Goal: Information Seeking & Learning: Learn about a topic

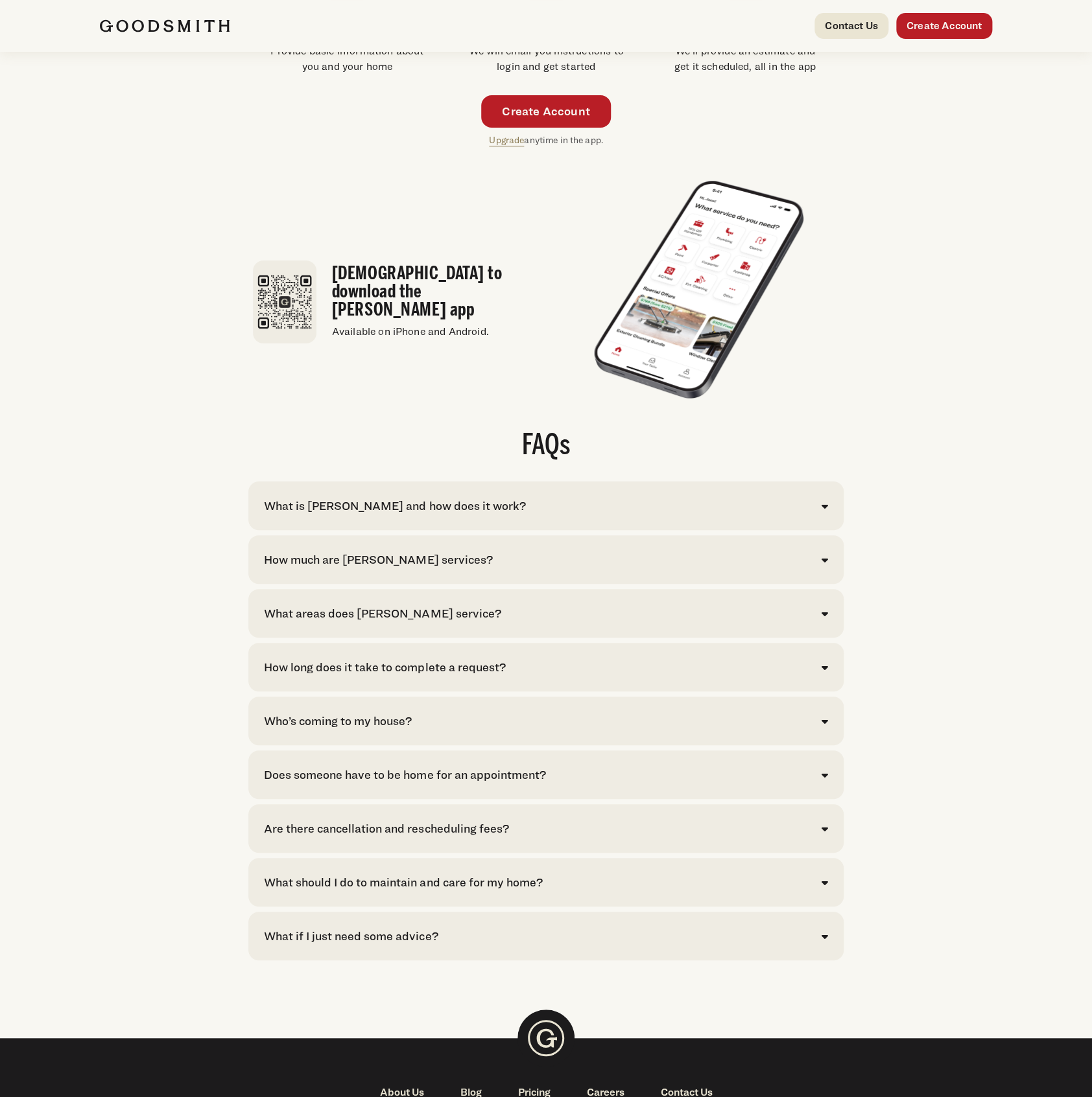
scroll to position [2447, 0]
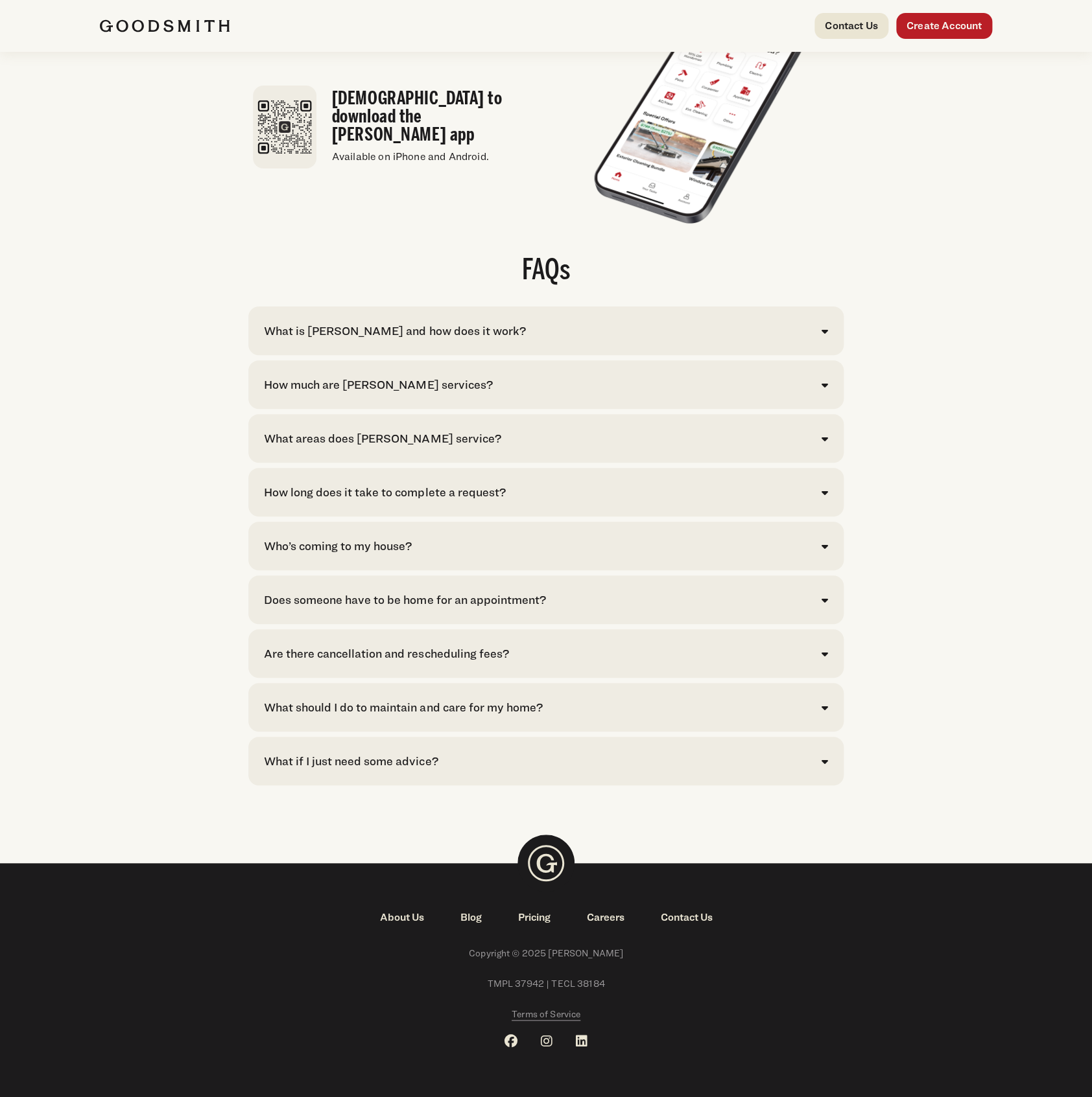
click at [460, 394] on div "How much are Goodsmith services? Click here to see pricing for our most common …" at bounding box center [546, 384] width 594 height 49
click at [445, 380] on div "How much are Goodsmith services?" at bounding box center [378, 384] width 228 height 18
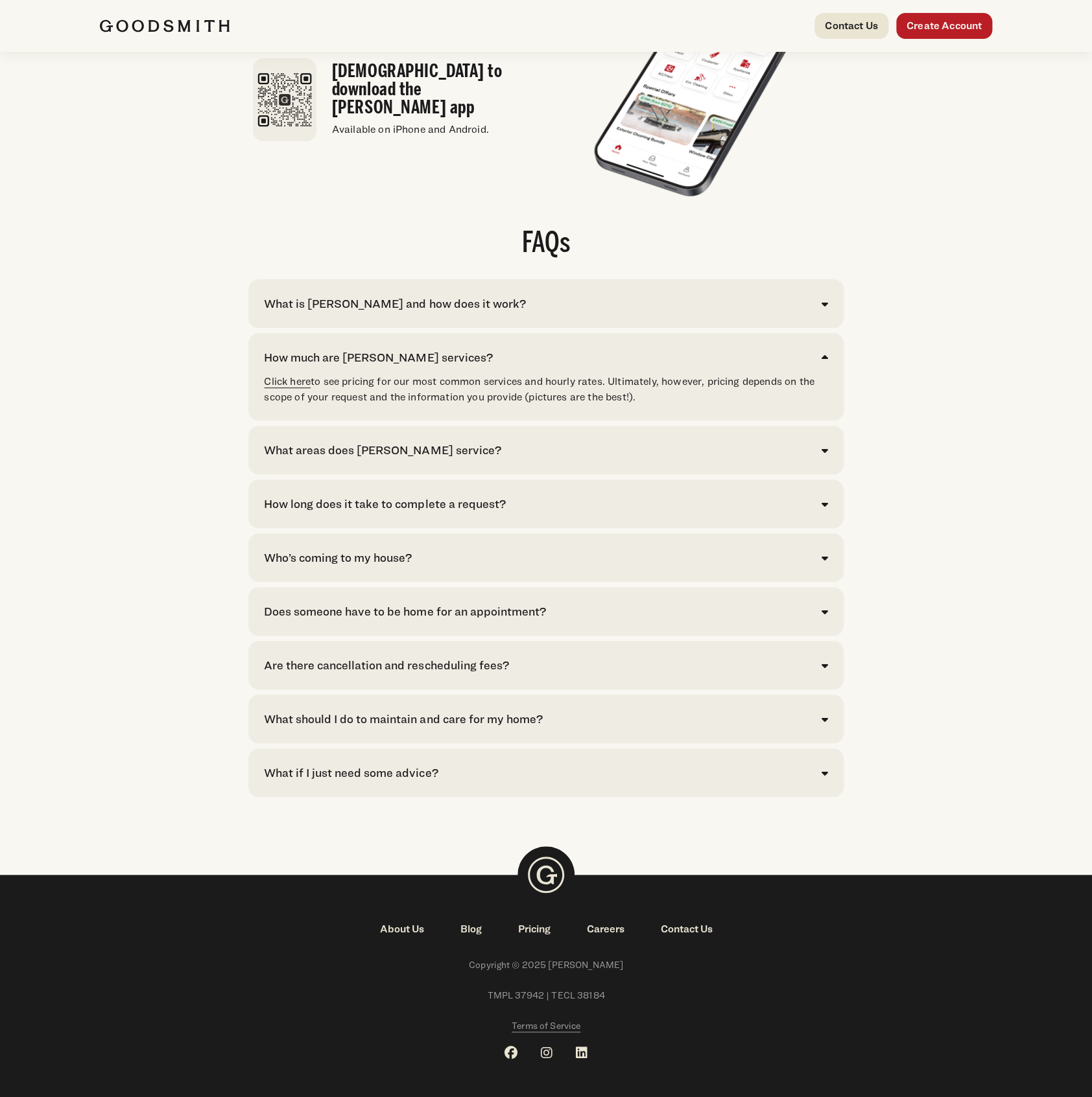
click at [301, 387] on link "Click here" at bounding box center [287, 381] width 46 height 12
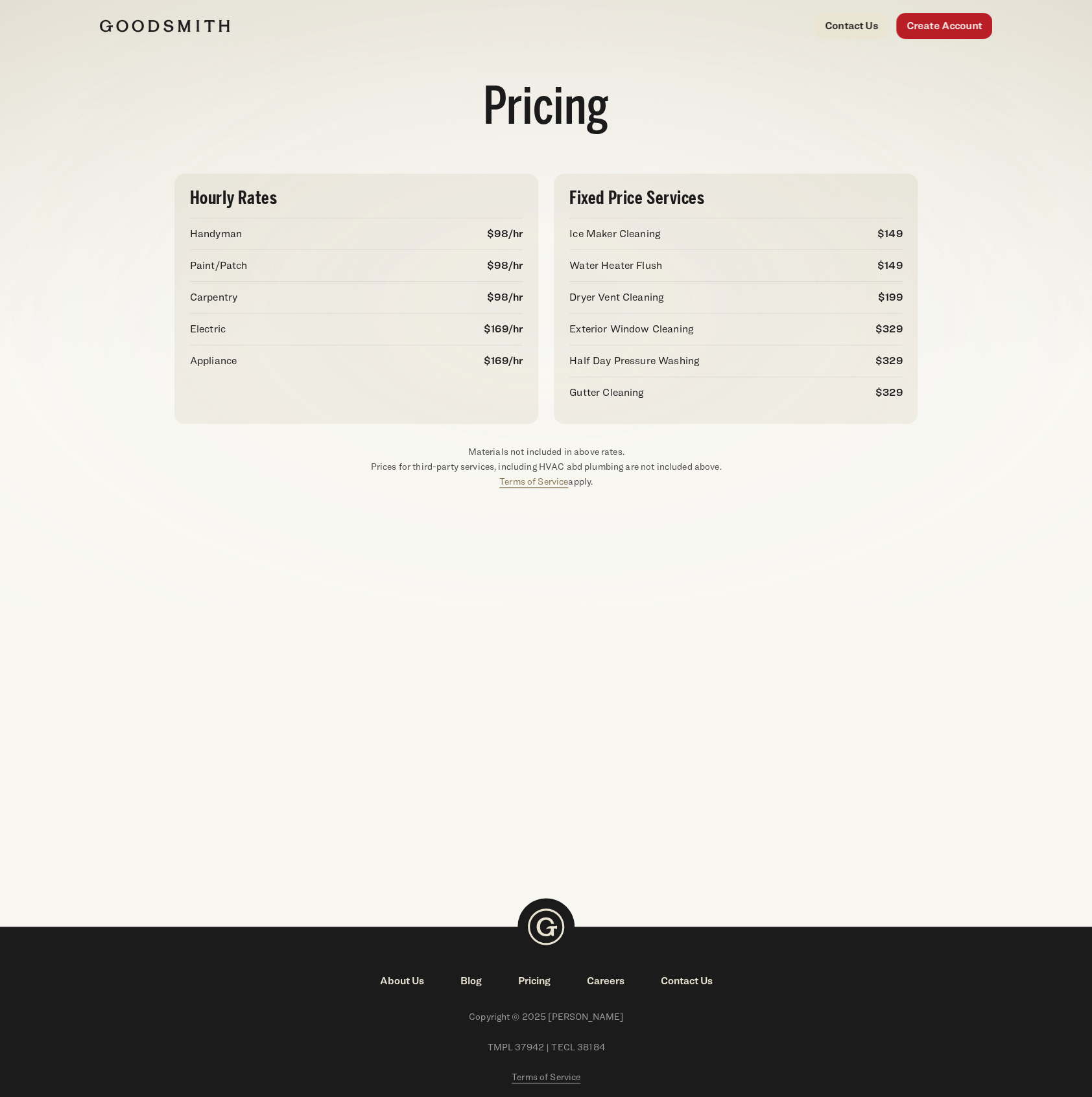
click at [799, 493] on div "Hourly Rates Handyman $98/hr Paint/Patch $98/hr Carpentry $98/hr Electric $169/…" at bounding box center [546, 332] width 934 height 367
